Goal: Use online tool/utility: Utilize a website feature to perform a specific function

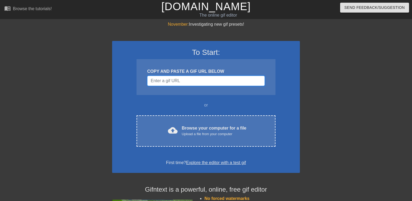
click at [176, 86] on input "Username" at bounding box center [205, 81] width 117 height 10
paste input "[URL][DOMAIN_NAME]"
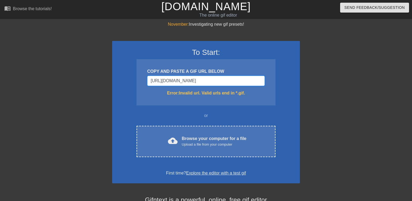
scroll to position [0, 69]
click at [184, 78] on input "[URL][DOMAIN_NAME]" at bounding box center [205, 81] width 117 height 10
paste input "[DOMAIN_NAME][URL][DOMAIN_NAME]"
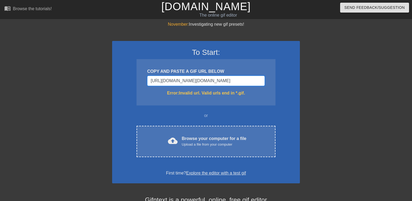
scroll to position [0, 407]
type input "[URL][DOMAIN_NAME][DOMAIN_NAME]"
click at [203, 109] on div "To Start: COPY AND PASTE A GIF URL BELOW [URL][DOMAIN_NAME][DOMAIN_NAME] Error:…" at bounding box center [206, 112] width 188 height 143
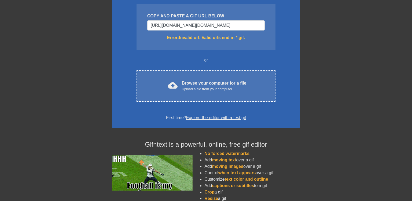
scroll to position [56, 0]
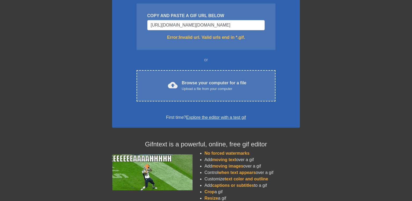
click at [201, 118] on link "Explore the editor with a test gif" at bounding box center [216, 117] width 60 height 5
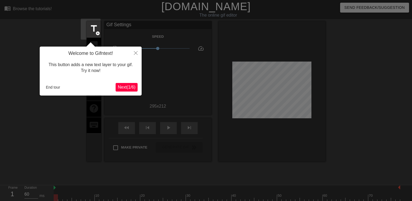
scroll to position [13, 0]
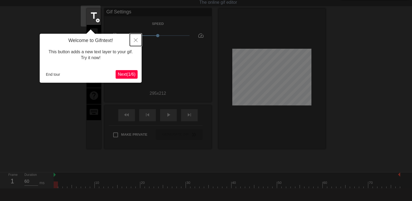
click at [134, 41] on button "Close" at bounding box center [136, 40] width 12 height 12
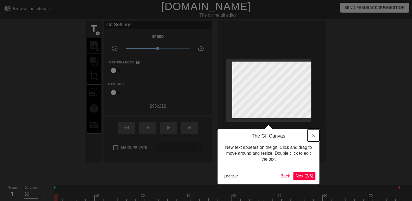
click at [314, 135] on icon "Close" at bounding box center [314, 136] width 4 height 4
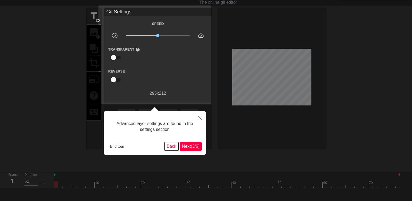
click at [172, 146] on button "Back" at bounding box center [172, 146] width 14 height 9
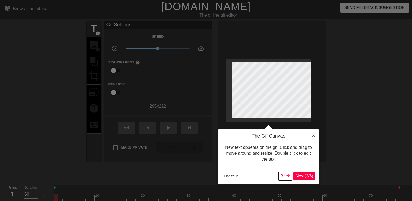
click at [287, 176] on button "Back" at bounding box center [285, 176] width 14 height 9
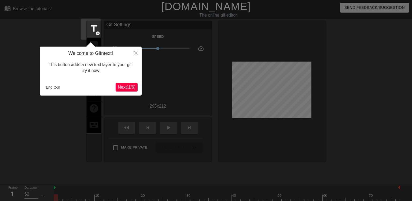
scroll to position [13, 0]
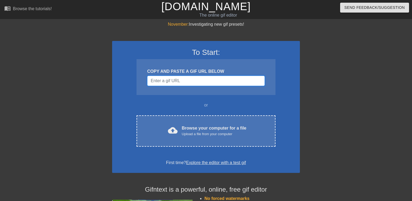
click at [190, 80] on input "Username" at bounding box center [205, 81] width 117 height 10
paste input "<div class="tenor-gif-embed" data-postid="12244376" data-share-method="host" da…"
type input "<div class="tenor-gif-embed" data-postid="12244376" data-share-method="host" da…"
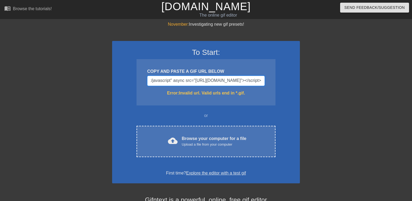
click at [252, 79] on input "<div class="tenor-gif-embed" data-postid="12244376" data-share-method="host" da…" at bounding box center [205, 81] width 117 height 10
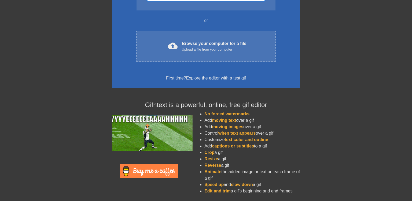
scroll to position [0, 0]
